Goal: Task Accomplishment & Management: Use online tool/utility

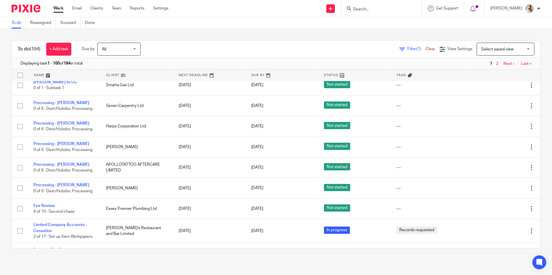
scroll to position [29, 0]
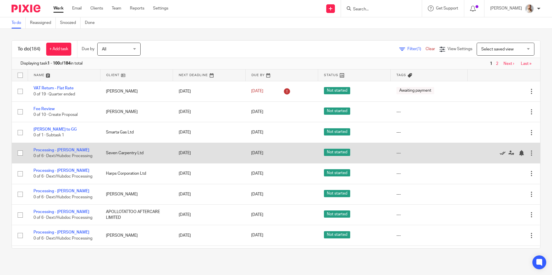
click at [500, 154] on icon at bounding box center [503, 153] width 6 height 6
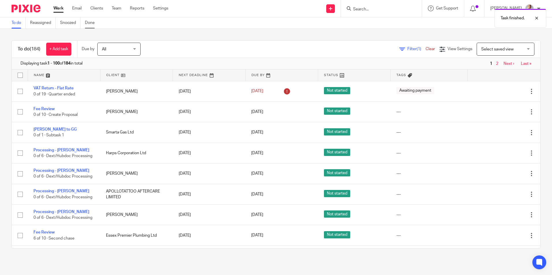
click at [90, 25] on link "Done" at bounding box center [92, 22] width 14 height 11
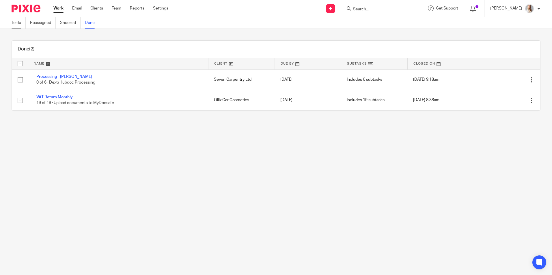
click at [14, 21] on link "To do" at bounding box center [19, 22] width 14 height 11
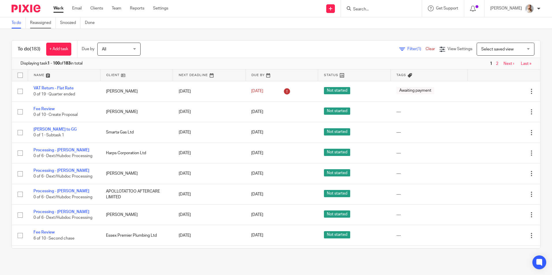
drag, startPoint x: 55, startPoint y: 151, endPoint x: 53, endPoint y: 20, distance: 131.0
click at [55, 151] on link "Processing - [PERSON_NAME]" at bounding box center [61, 150] width 56 height 4
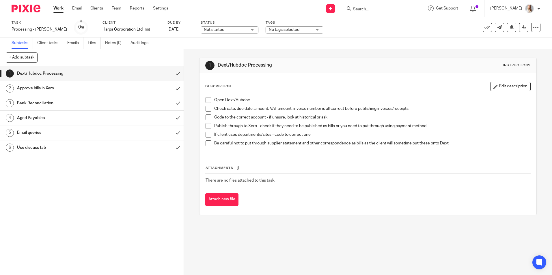
click at [484, 28] on icon at bounding box center [487, 28] width 6 height 6
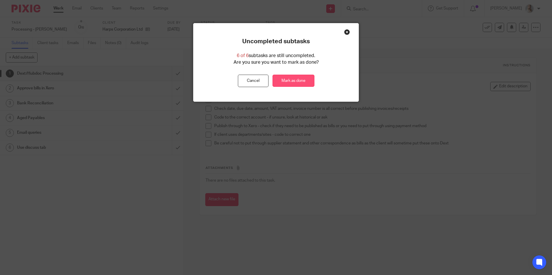
click at [276, 86] on link "Mark as done" at bounding box center [293, 81] width 42 height 12
click at [277, 82] on link "Mark as done" at bounding box center [293, 81] width 42 height 12
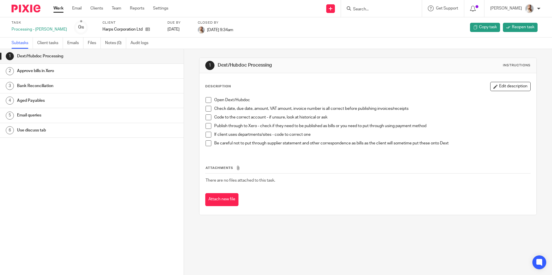
click at [55, 7] on link "Work" at bounding box center [58, 8] width 10 height 6
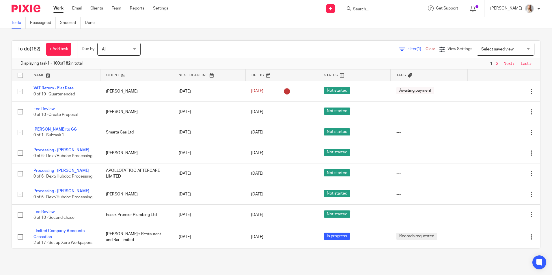
click at [364, 9] on input "Search" at bounding box center [378, 9] width 52 height 5
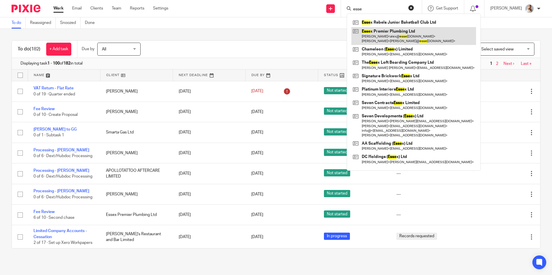
type input "esse"
click at [382, 36] on link at bounding box center [413, 36] width 125 height 18
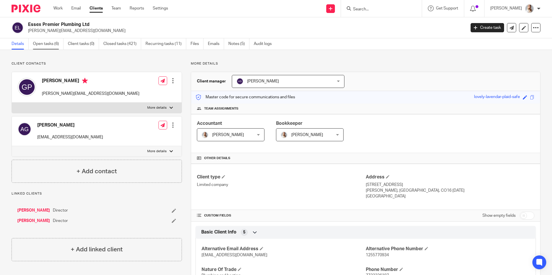
click at [40, 46] on link "Open tasks (6)" at bounding box center [48, 43] width 31 height 11
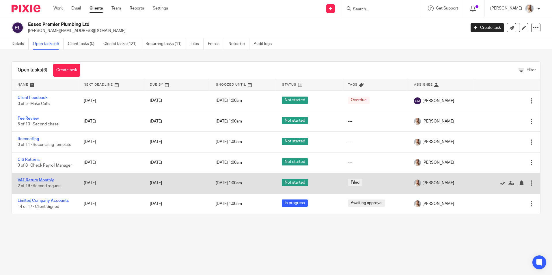
click at [31, 182] on link "VAT Return Monthly" at bounding box center [36, 180] width 36 height 4
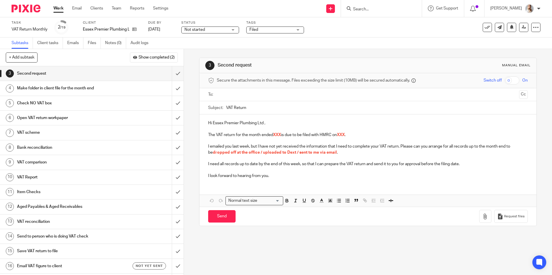
click at [259, 32] on span "Filed" at bounding box center [270, 30] width 43 height 6
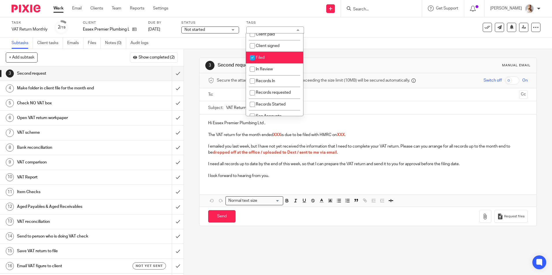
scroll to position [144, 0]
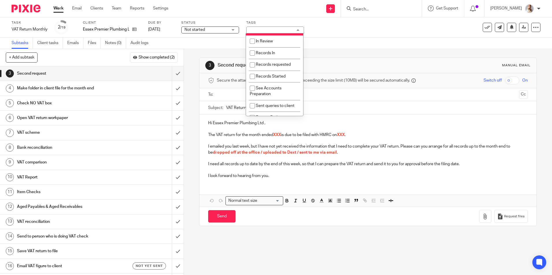
click at [257, 35] on li "Filed" at bounding box center [274, 30] width 57 height 12
checkbox input "false"
click at [173, 74] on input "submit" at bounding box center [92, 73] width 184 height 14
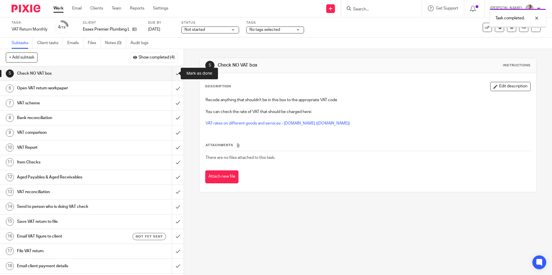
click at [173, 74] on input "submit" at bounding box center [92, 73] width 184 height 14
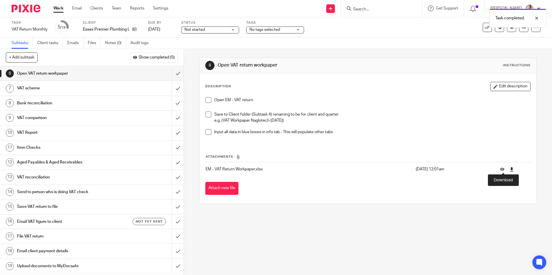
click at [509, 170] on icon at bounding box center [511, 169] width 4 height 4
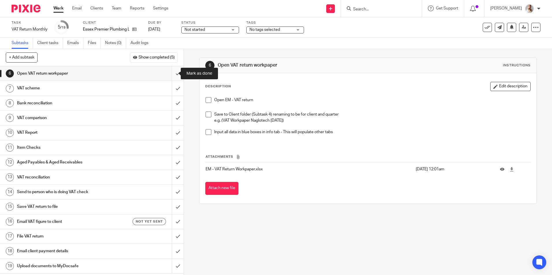
click at [171, 72] on input "submit" at bounding box center [92, 73] width 184 height 14
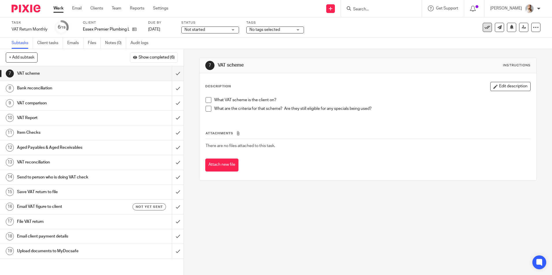
click at [484, 27] on icon at bounding box center [487, 28] width 6 height 6
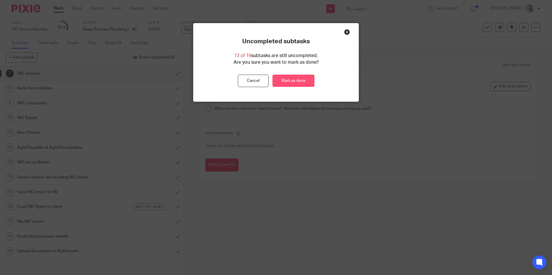
click at [289, 80] on link "Mark as done" at bounding box center [293, 81] width 42 height 12
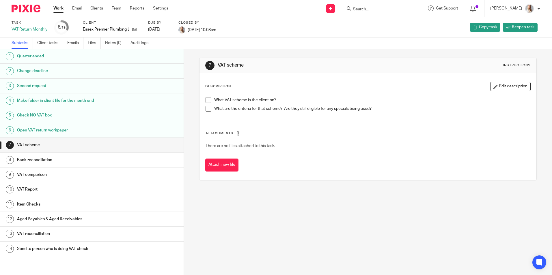
click at [61, 7] on link "Work" at bounding box center [58, 8] width 10 height 6
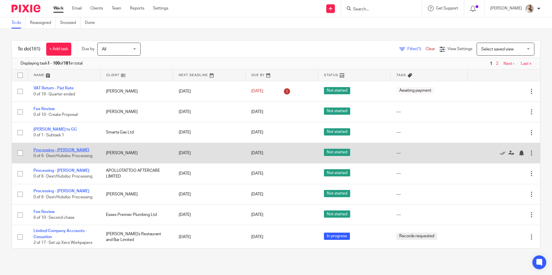
click at [68, 150] on link "Processing - [PERSON_NAME]" at bounding box center [61, 150] width 56 height 4
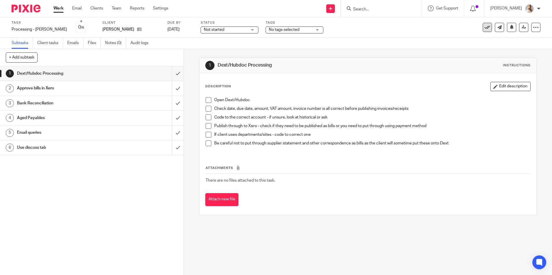
click at [484, 28] on icon at bounding box center [487, 28] width 6 height 6
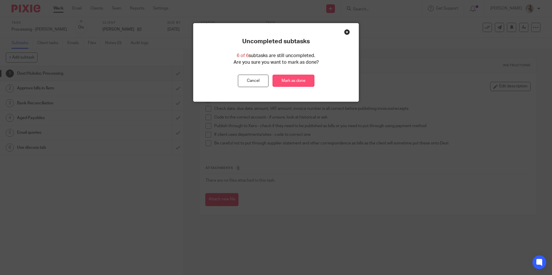
click at [298, 81] on link "Mark as done" at bounding box center [293, 81] width 42 height 12
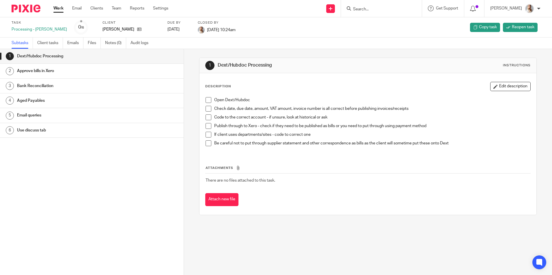
click at [59, 10] on link "Work" at bounding box center [58, 8] width 10 height 6
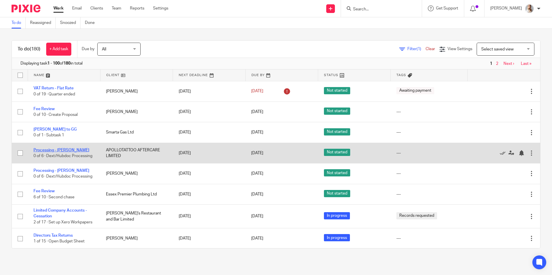
click at [63, 151] on link "Processing - [PERSON_NAME]" at bounding box center [61, 150] width 56 height 4
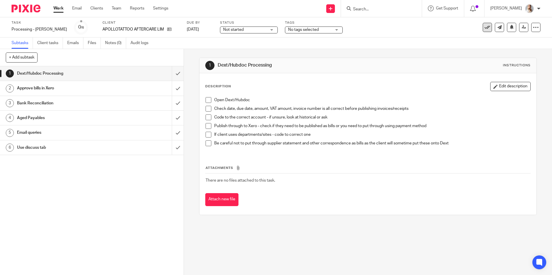
click at [483, 29] on button at bounding box center [487, 27] width 9 height 9
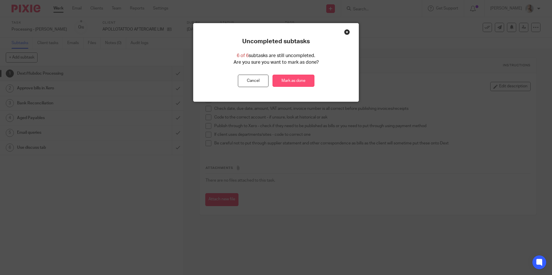
click at [285, 78] on link "Mark as done" at bounding box center [293, 81] width 42 height 12
click at [283, 84] on link "Mark as done" at bounding box center [293, 81] width 42 height 12
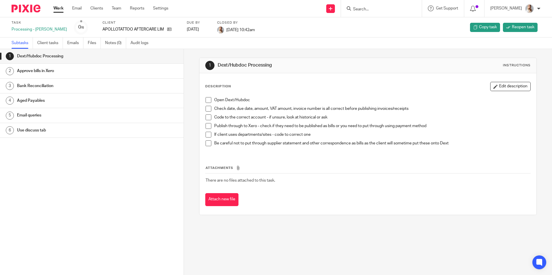
click at [69, 8] on ul "Work Email Clients Team Reports Settings" at bounding box center [115, 8] width 124 height 6
click at [64, 9] on ul "Work Email Clients Team Reports Settings" at bounding box center [115, 8] width 124 height 6
click at [60, 10] on link "Work" at bounding box center [58, 8] width 10 height 6
